Goal: Information Seeking & Learning: Check status

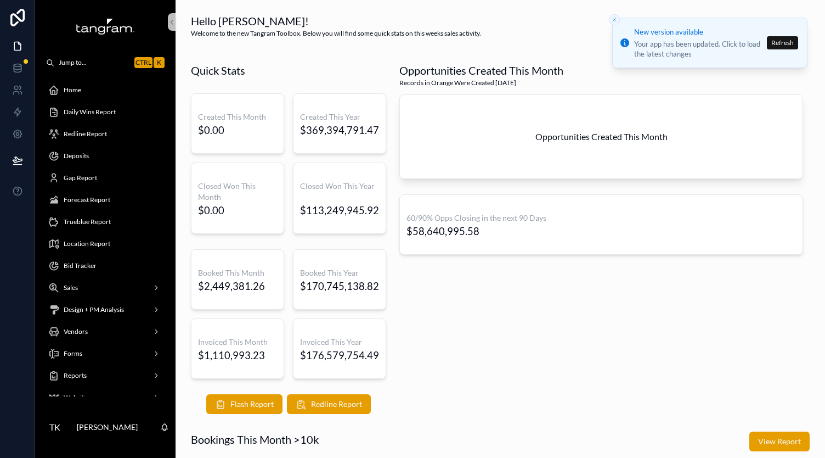
click at [330, 21] on h1 "Hello [PERSON_NAME]!" at bounding box center [336, 20] width 290 height 15
click at [324, 34] on p "Welcome to the new Tangram Toolbox. Below you will find some quick stats on thi…" at bounding box center [336, 34] width 290 height 10
click at [614, 20] on icon "Close toast" at bounding box center [614, 19] width 7 height 7
click at [274, 18] on h1 "Hello [PERSON_NAME]!" at bounding box center [336, 20] width 290 height 15
click at [84, 206] on div "Forecast Report" at bounding box center [105, 200] width 114 height 18
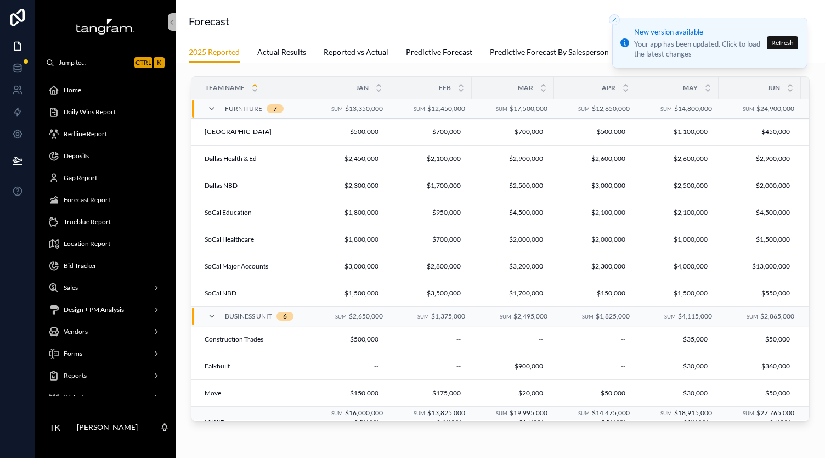
click at [227, 16] on h1 "Forecast" at bounding box center [209, 20] width 41 height 15
click at [81, 91] on div "Home" at bounding box center [105, 90] width 114 height 18
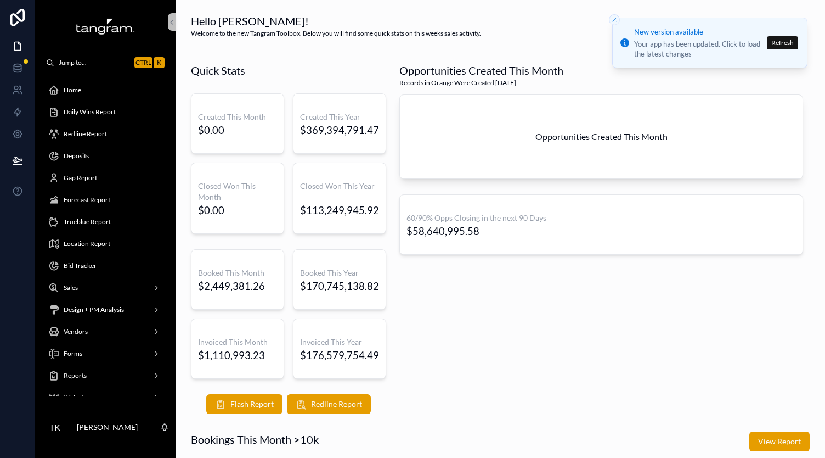
click at [95, 134] on span "Redline Report" at bounding box center [85, 134] width 43 height 9
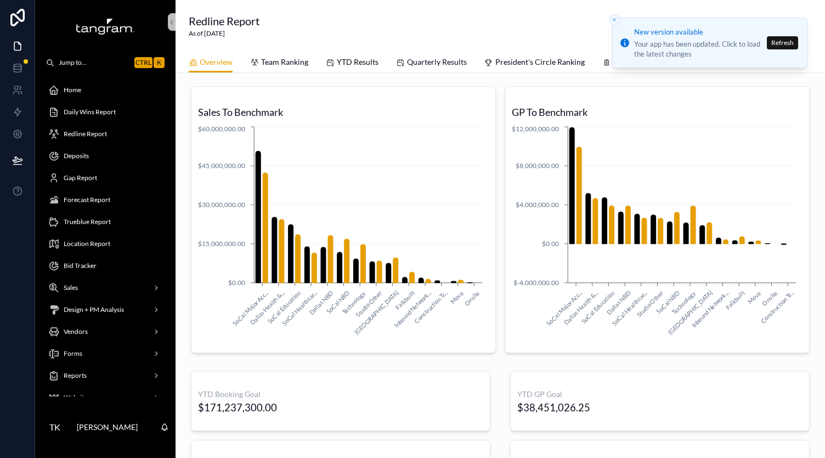
click at [348, 66] on span "YTD Results" at bounding box center [358, 62] width 42 height 11
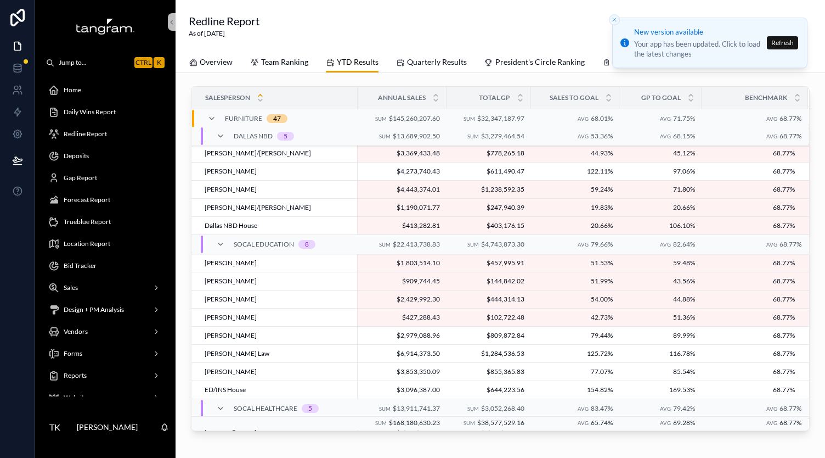
scroll to position [325, 0]
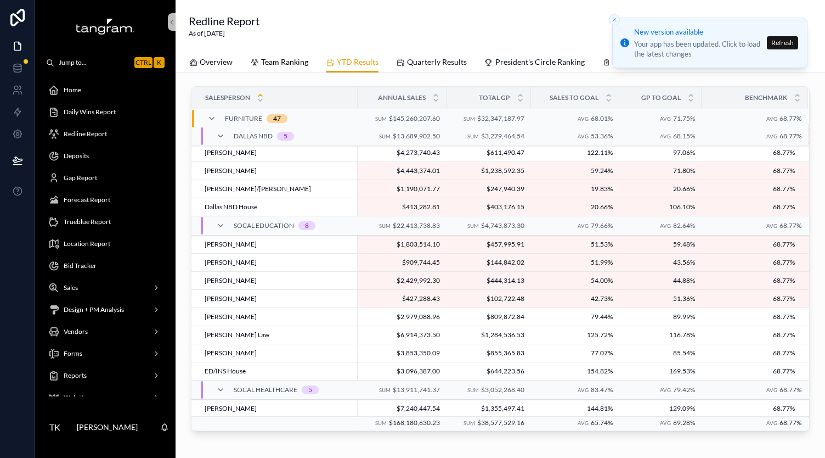
click at [272, 53] on link "Team Ranking" at bounding box center [279, 63] width 58 height 22
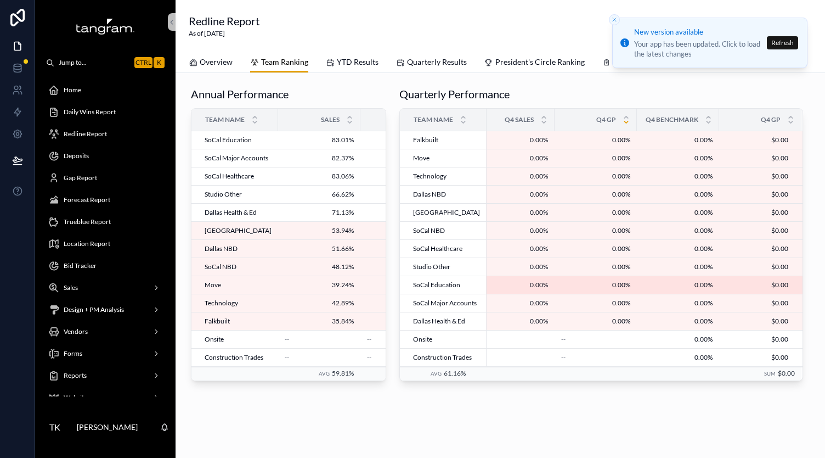
scroll to position [21, 0]
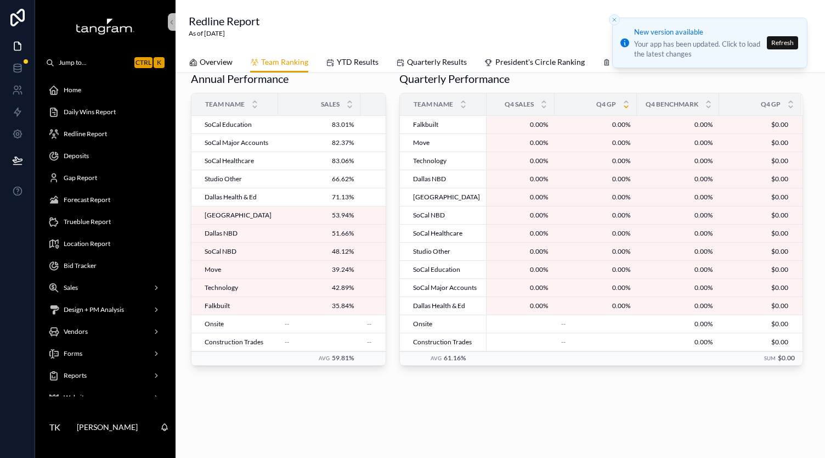
click at [217, 55] on link "Overview" at bounding box center [211, 63] width 44 height 22
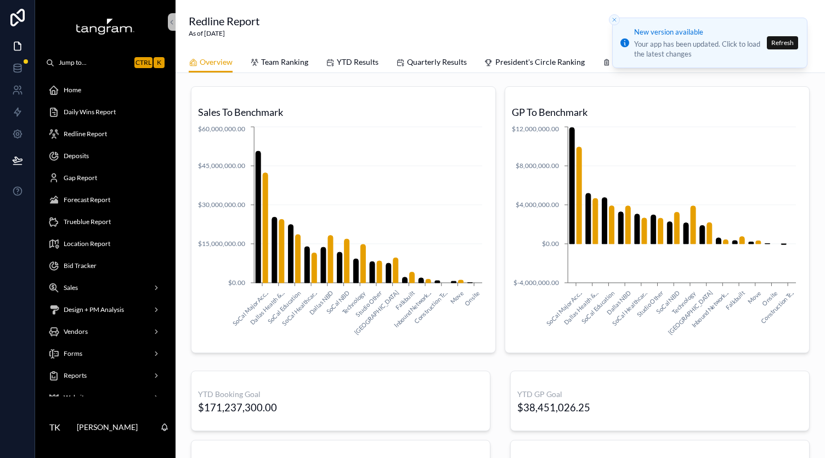
click at [327, 14] on div "Redline Report As of [DATE]" at bounding box center [500, 25] width 623 height 25
click at [308, 25] on div "Redline Report As of [DATE]" at bounding box center [500, 25] width 623 height 25
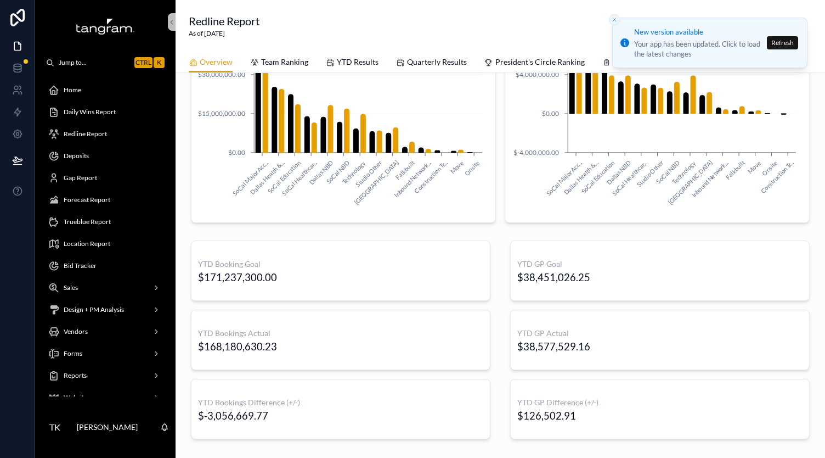
scroll to position [131, 0]
click at [494, 344] on div "YTD Booking Goal $171,237,300.00 YTD Bookings Actual $168,180,630.23 YTD Bookin…" at bounding box center [500, 338] width 632 height 207
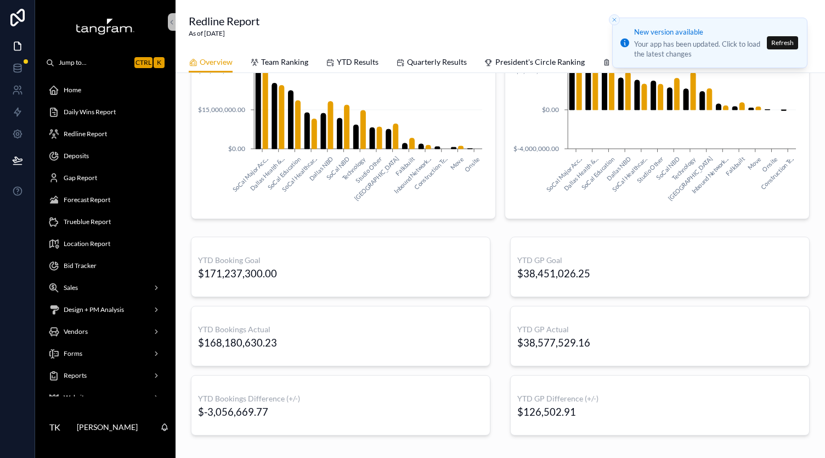
scroll to position [202, 0]
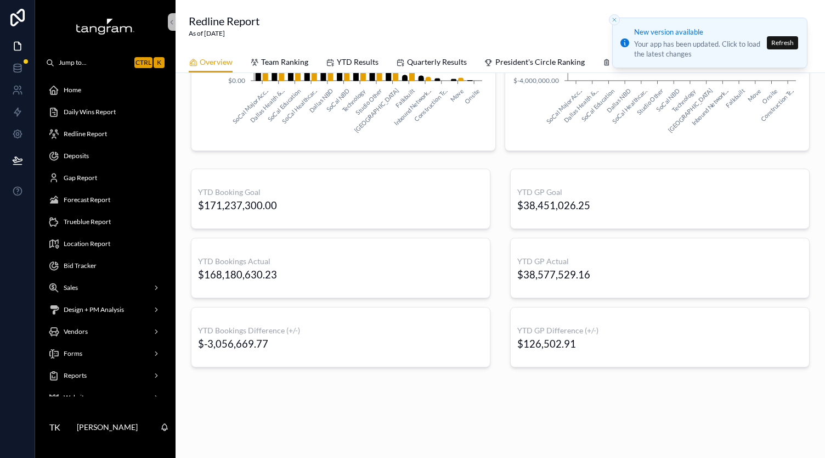
click at [84, 133] on span "Redline Report" at bounding box center [85, 134] width 43 height 9
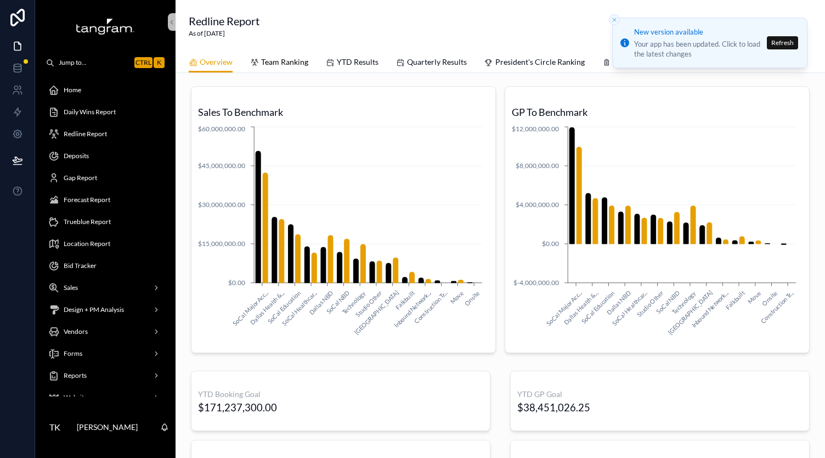
click at [286, 63] on span "Team Ranking" at bounding box center [284, 62] width 47 height 11
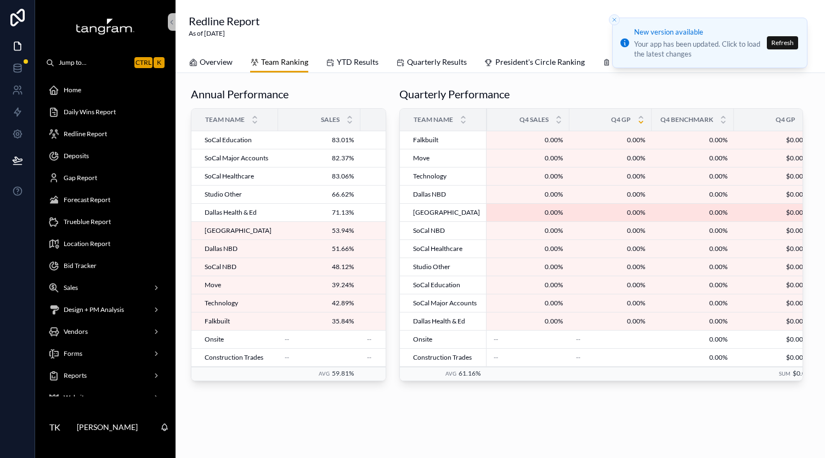
scroll to position [0, 509]
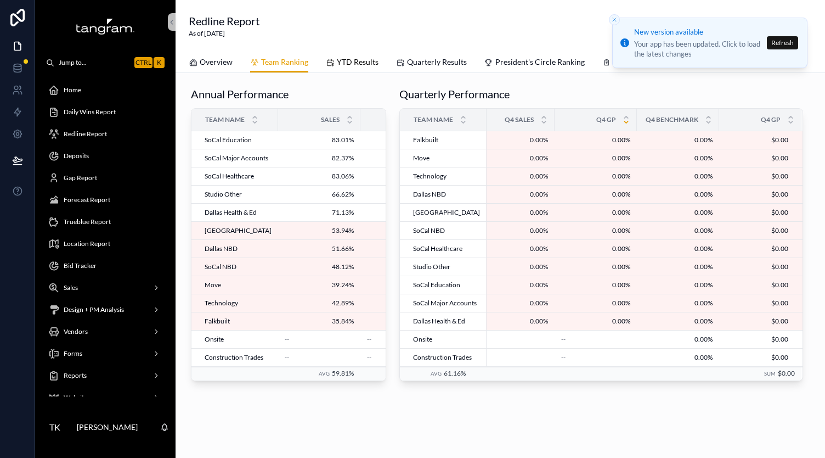
click at [350, 61] on span "YTD Results" at bounding box center [358, 62] width 42 height 11
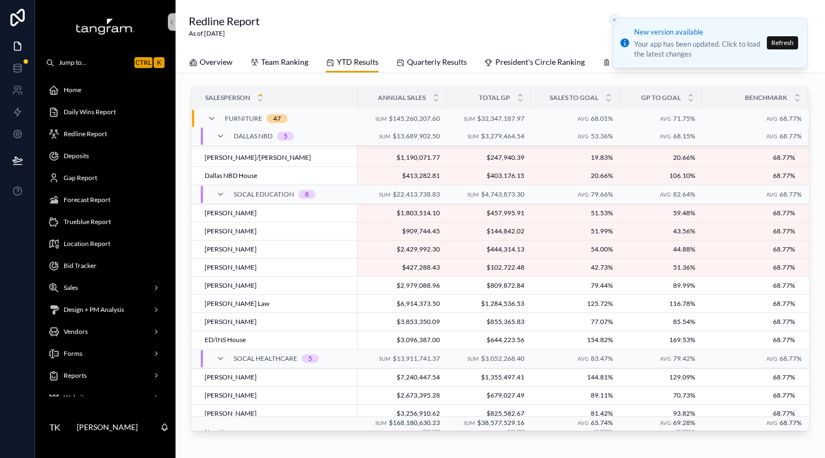
scroll to position [365, 5]
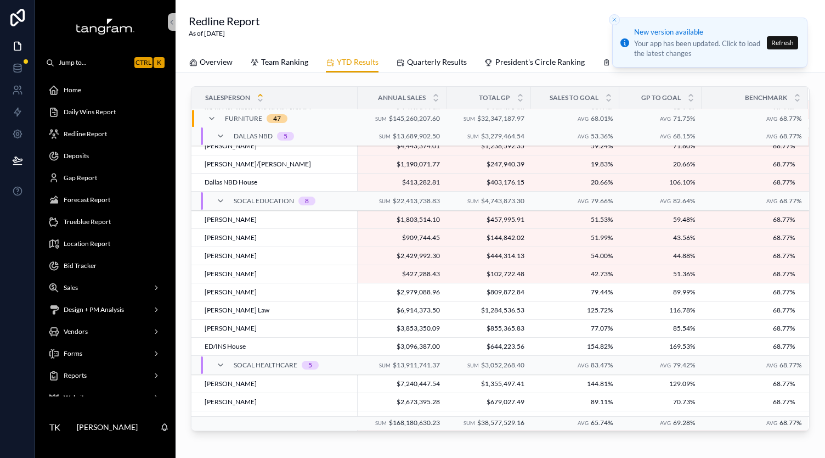
click at [616, 17] on icon "Close toast" at bounding box center [614, 19] width 7 height 7
click at [606, 65] on icon "scrollable content" at bounding box center [607, 62] width 9 height 9
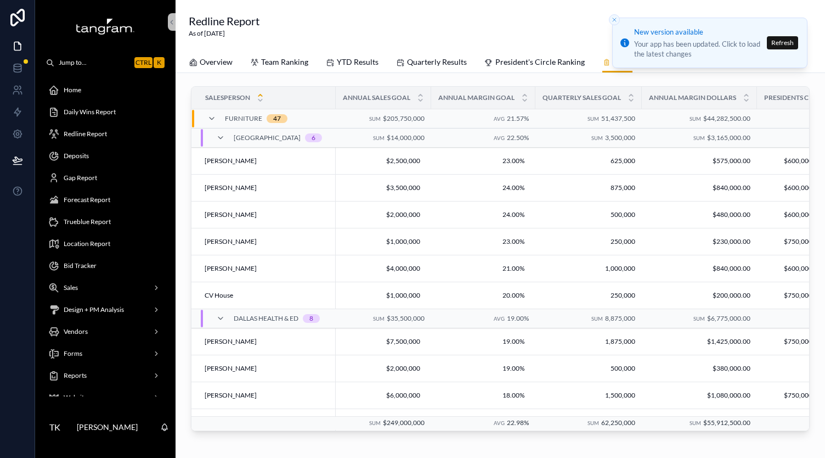
click at [451, 26] on div "Redline Report As of [DATE]" at bounding box center [500, 25] width 623 height 25
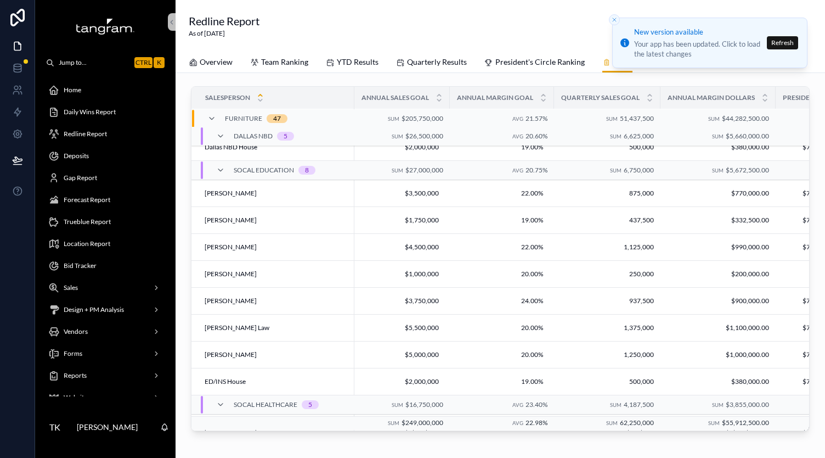
scroll to position [556, 0]
